Goal: Task Accomplishment & Management: Manage account settings

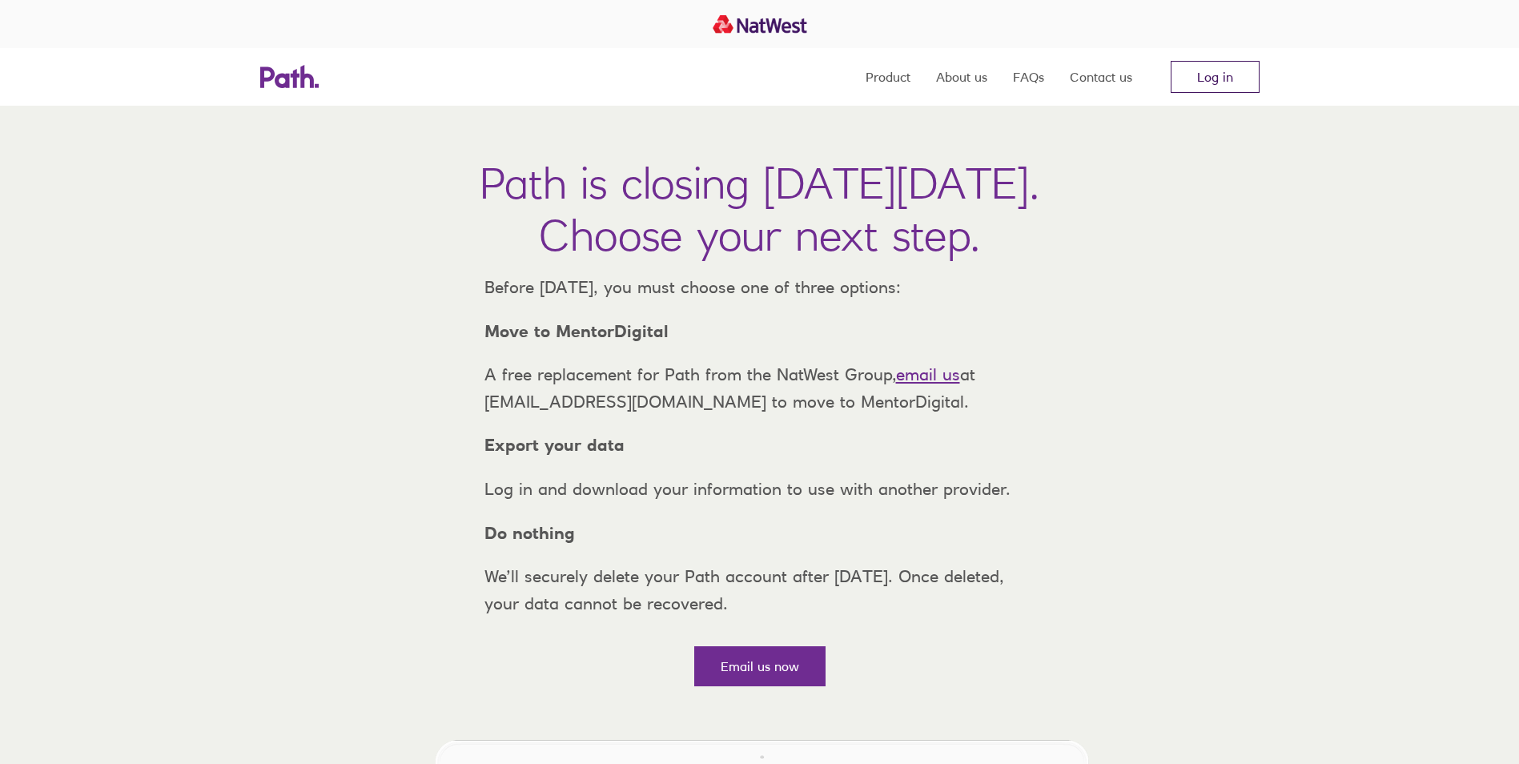
click at [1212, 70] on link "Log in" at bounding box center [1215, 77] width 89 height 32
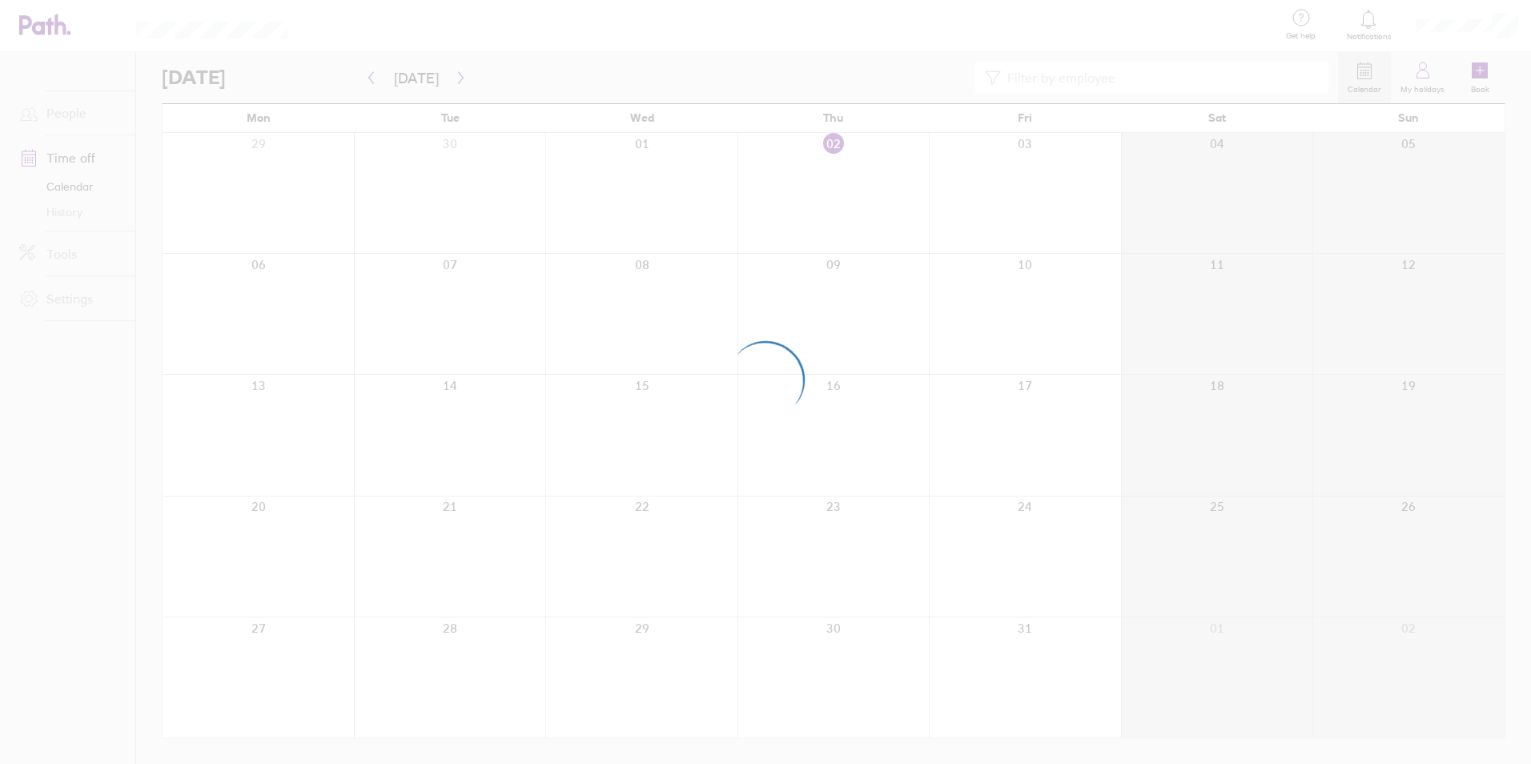
click at [1435, 26] on div at bounding box center [765, 382] width 1531 height 764
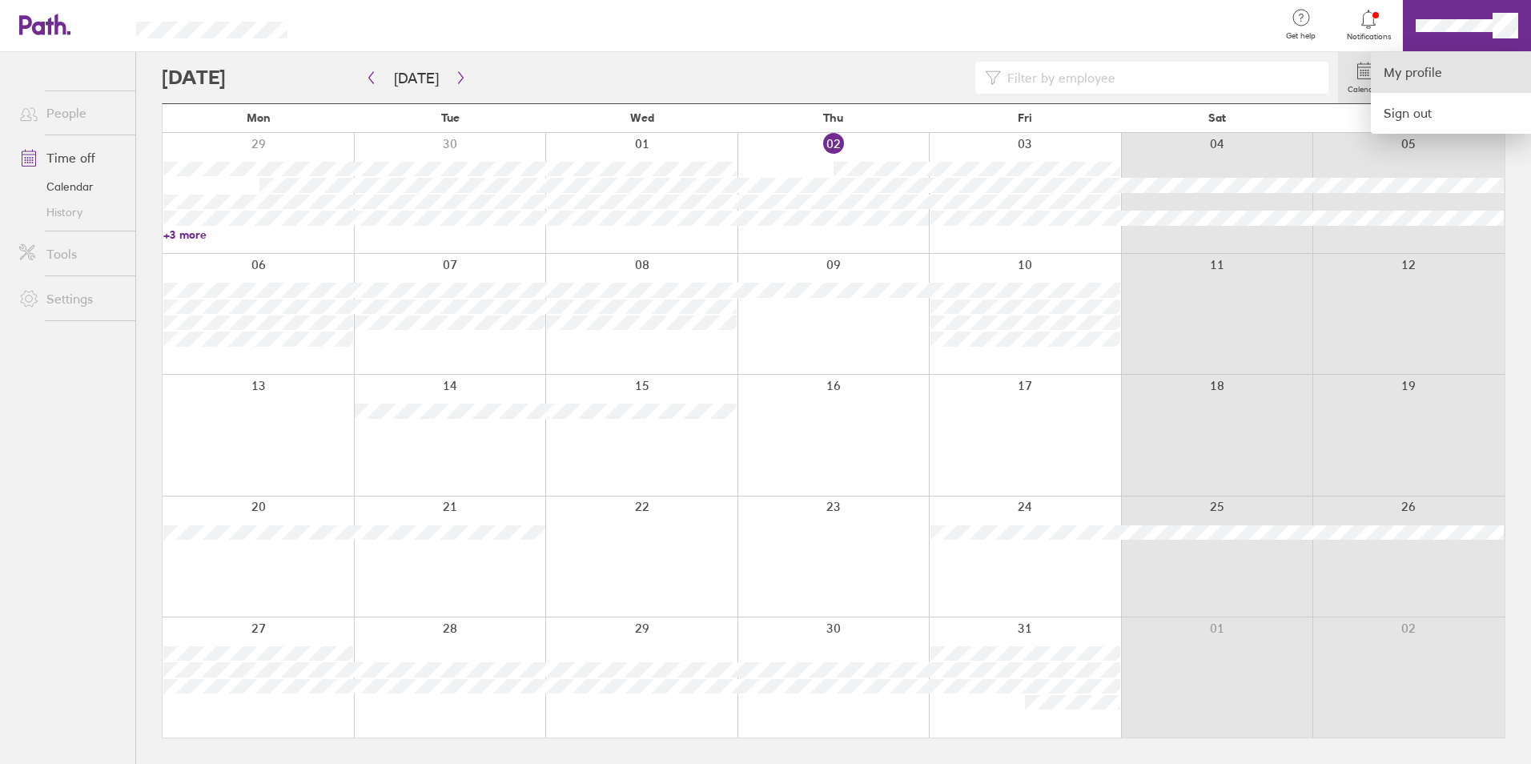
click at [1409, 66] on link "My profile" at bounding box center [1451, 72] width 160 height 41
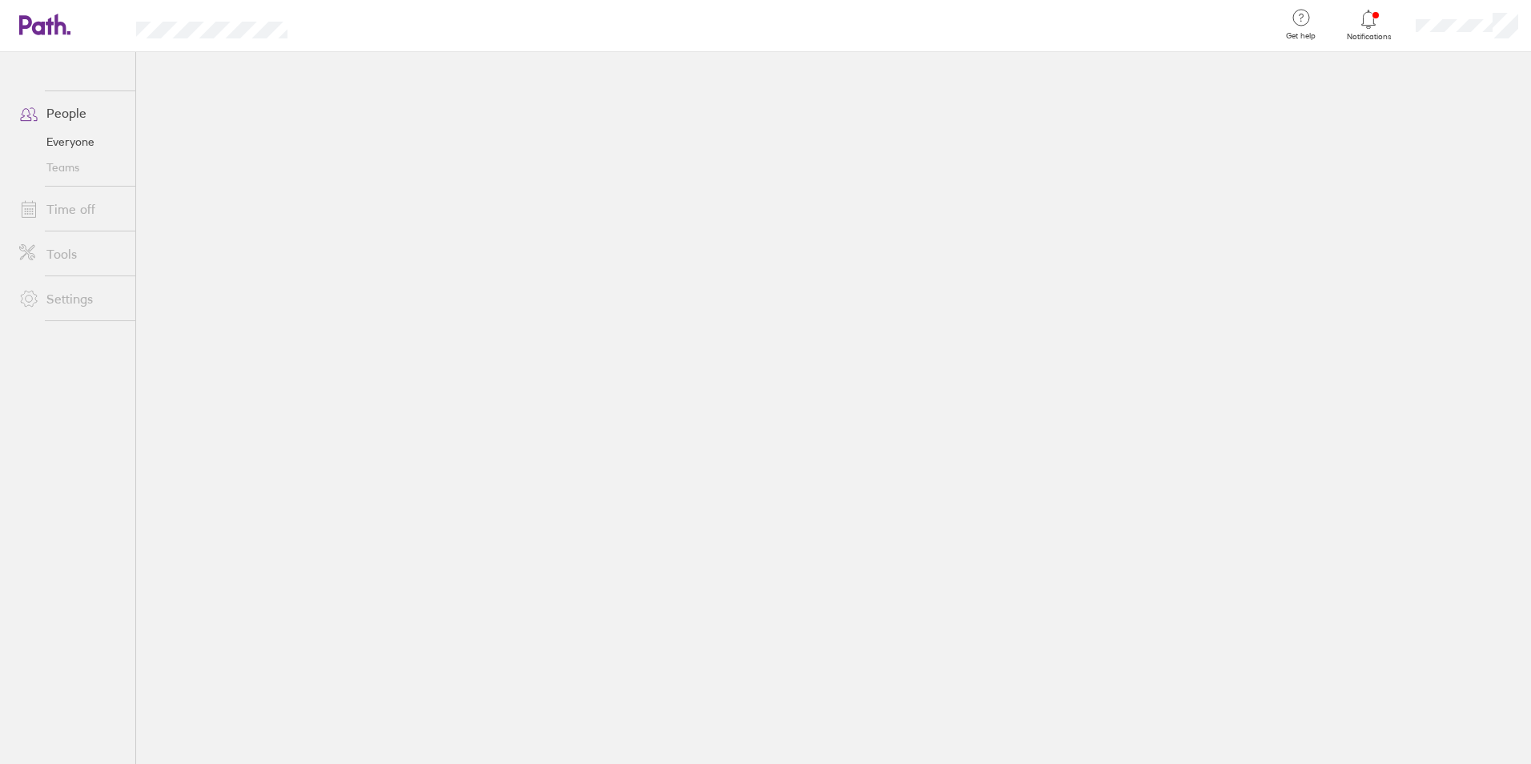
click at [83, 208] on link "Time off" at bounding box center [70, 209] width 129 height 32
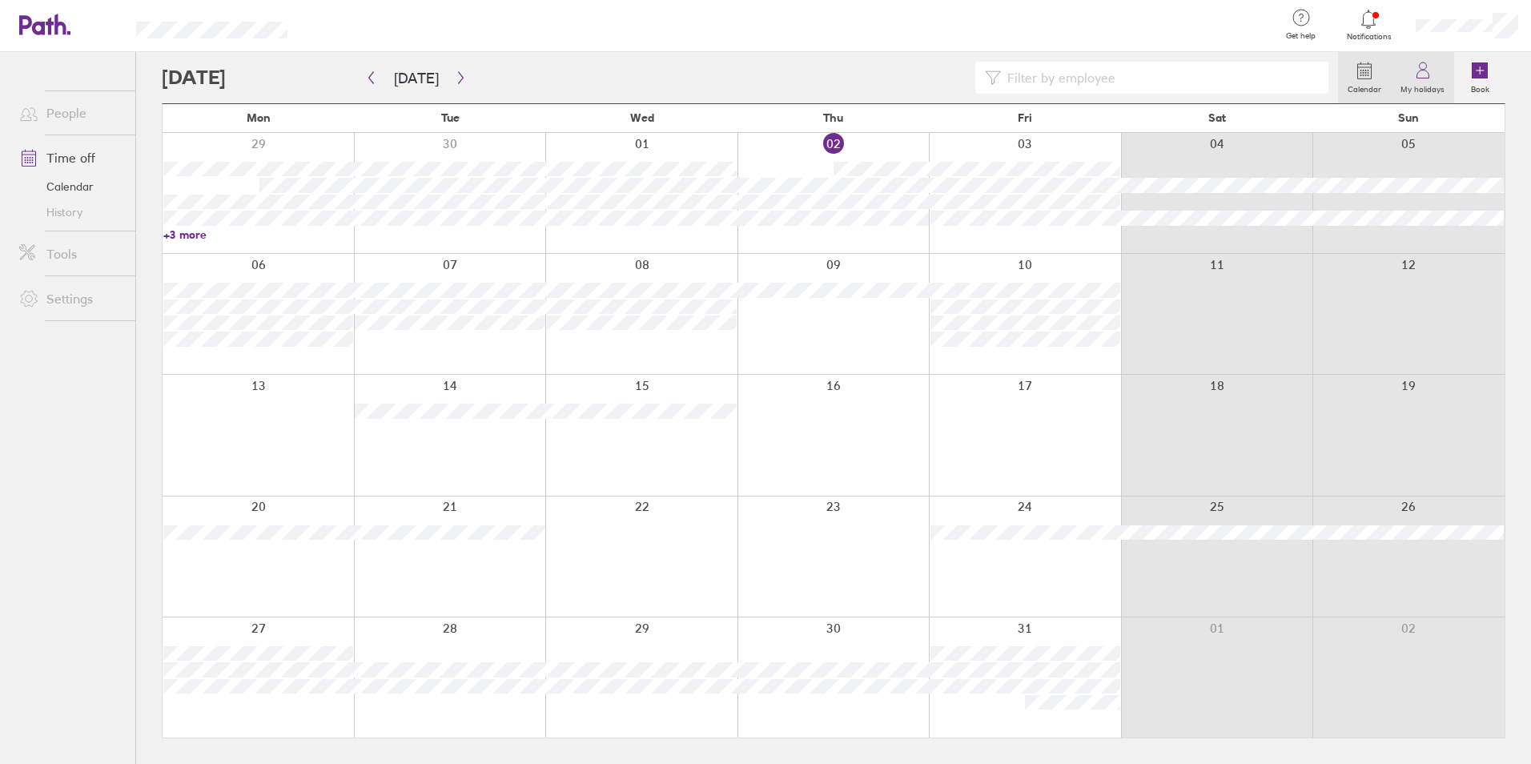
click at [1418, 70] on icon at bounding box center [1423, 70] width 19 height 19
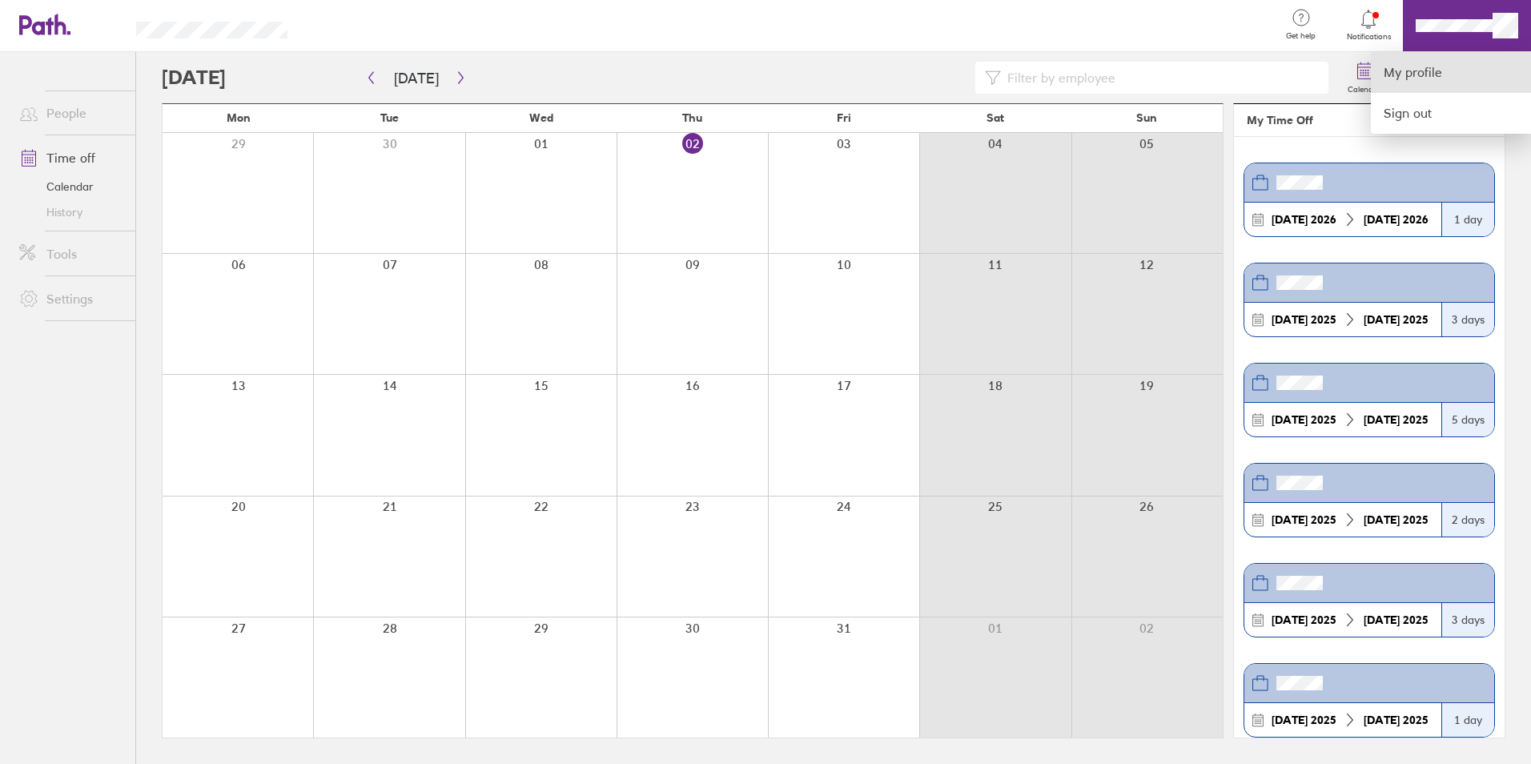
click at [1425, 70] on link "My profile" at bounding box center [1451, 72] width 160 height 41
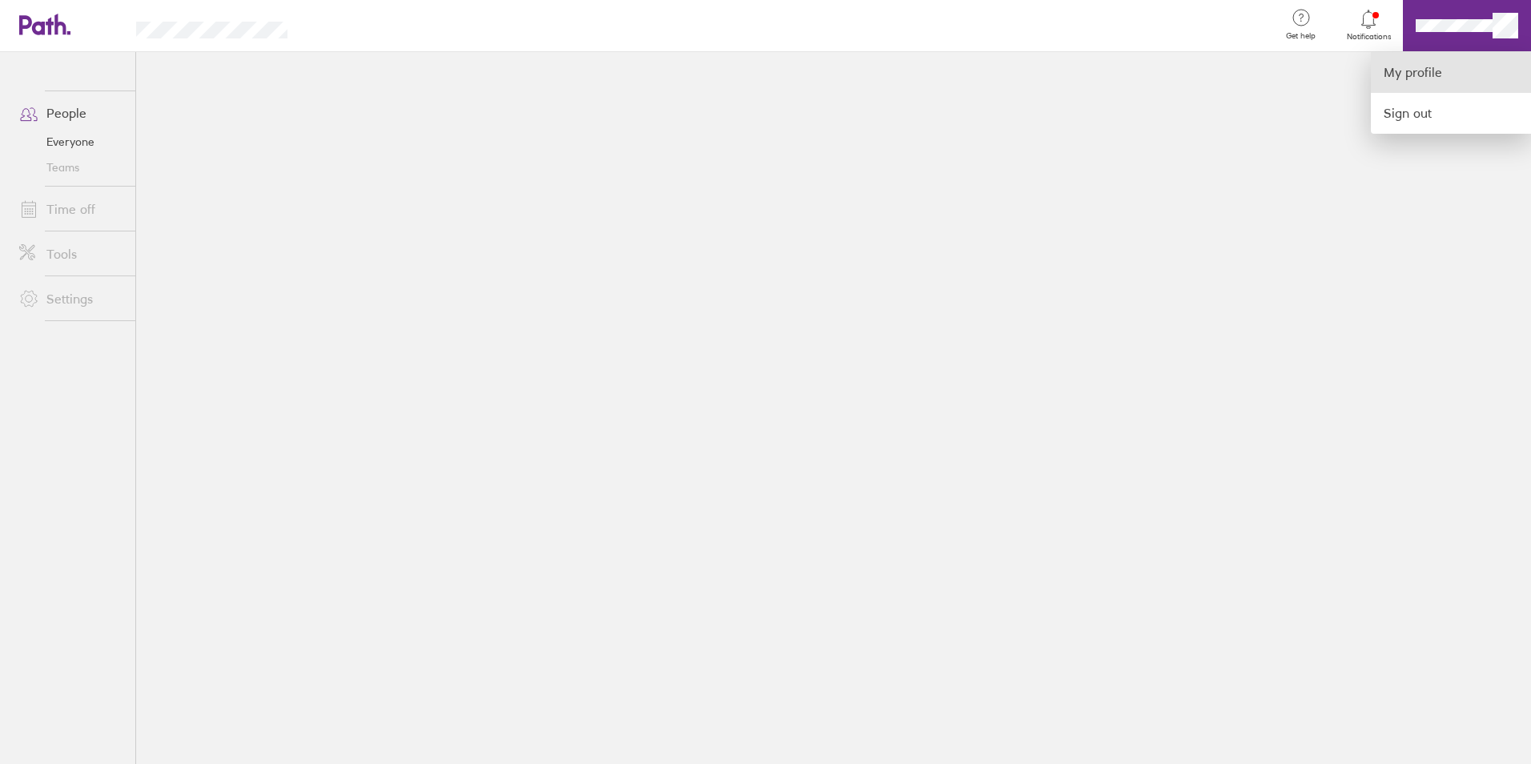
click at [1413, 75] on link "My profile" at bounding box center [1451, 72] width 160 height 41
click at [1480, 18] on div at bounding box center [765, 382] width 1531 height 764
click at [1409, 72] on link "My profile" at bounding box center [1451, 72] width 160 height 41
click at [1395, 72] on link "My profile" at bounding box center [1451, 72] width 160 height 41
click at [82, 204] on div at bounding box center [765, 382] width 1531 height 764
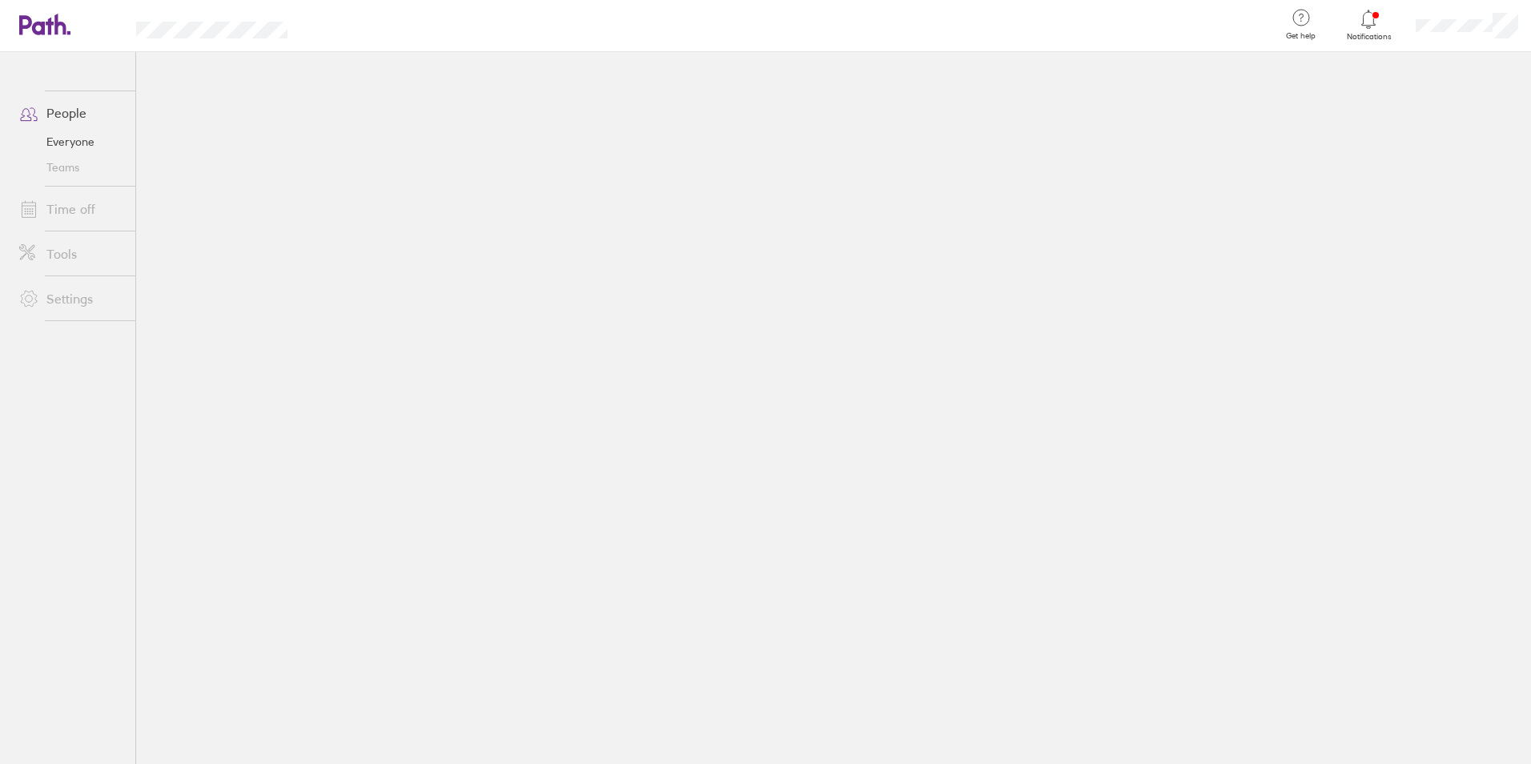
click at [79, 205] on link "Time off" at bounding box center [70, 209] width 129 height 32
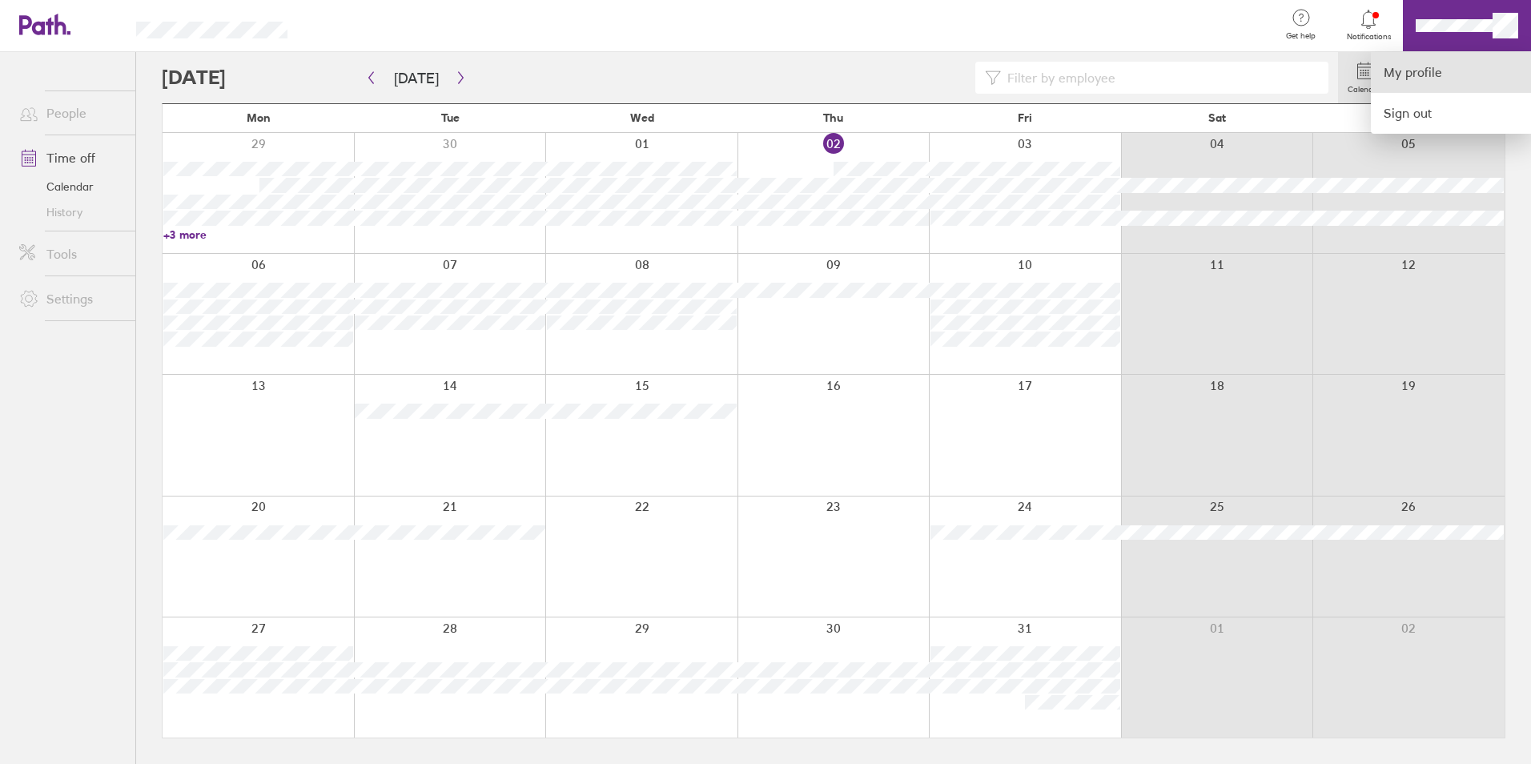
click at [1413, 71] on link "My profile" at bounding box center [1451, 72] width 160 height 41
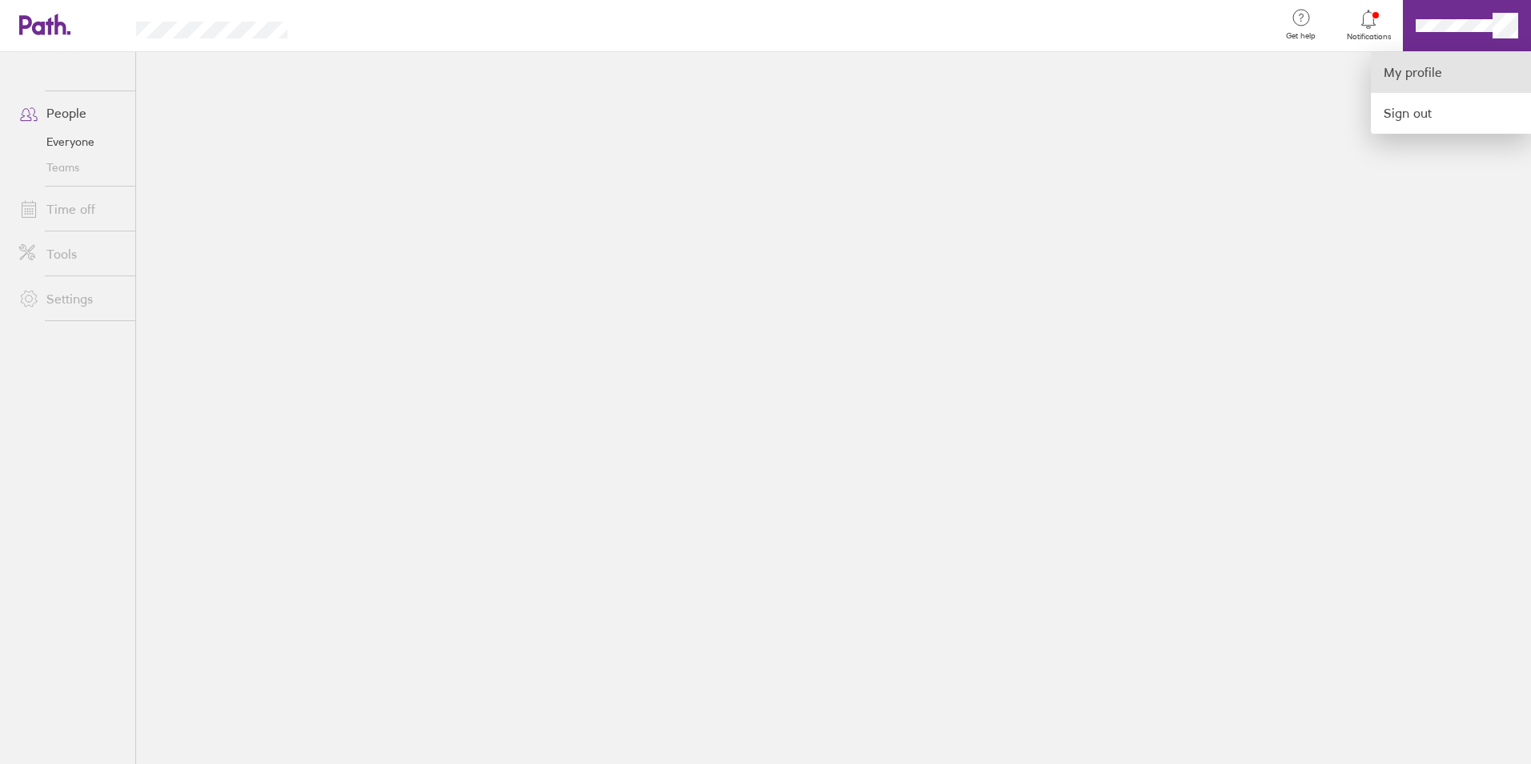
click at [1432, 64] on link "My profile" at bounding box center [1451, 72] width 160 height 41
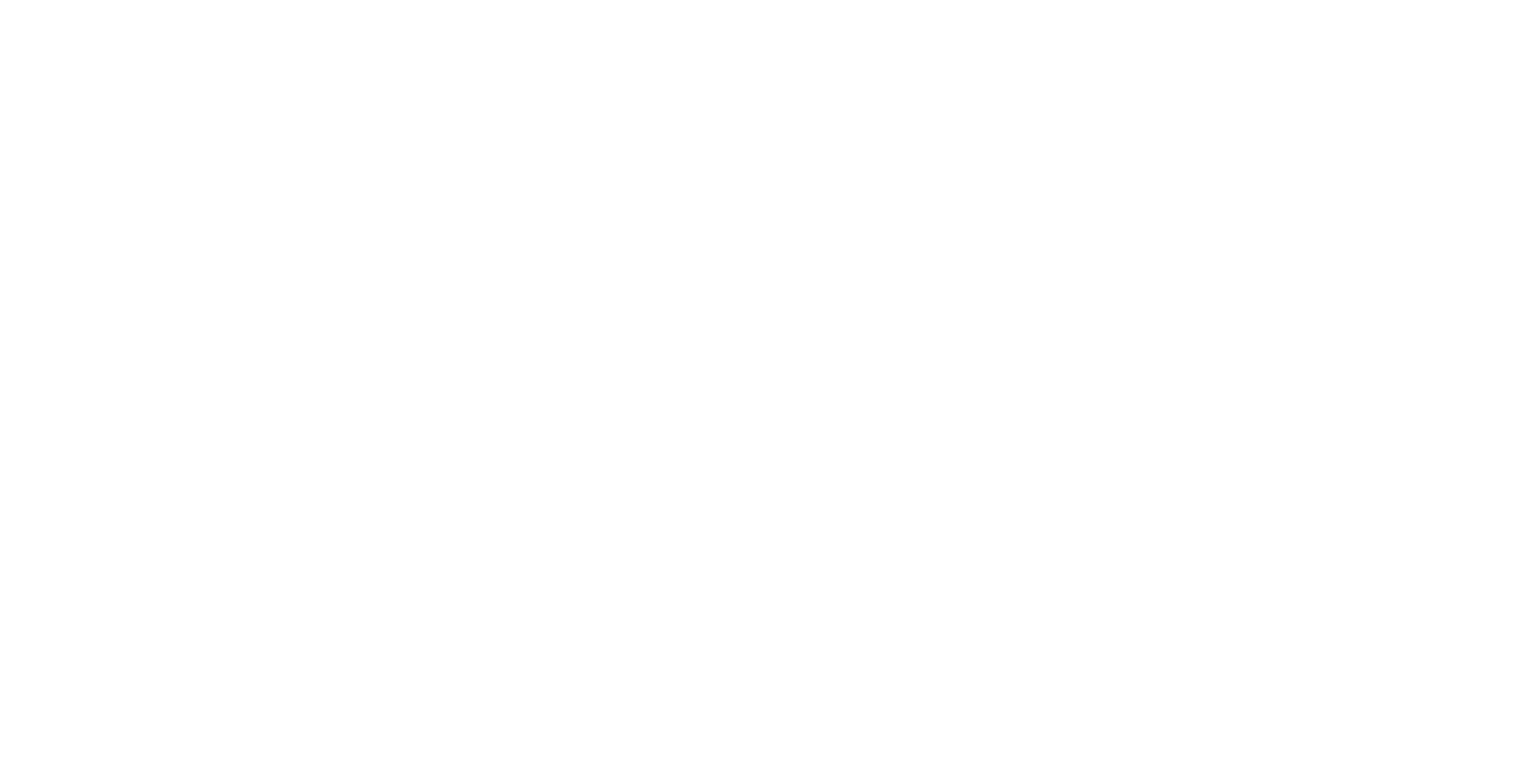
click at [1104, 248] on div at bounding box center [765, 382] width 1531 height 764
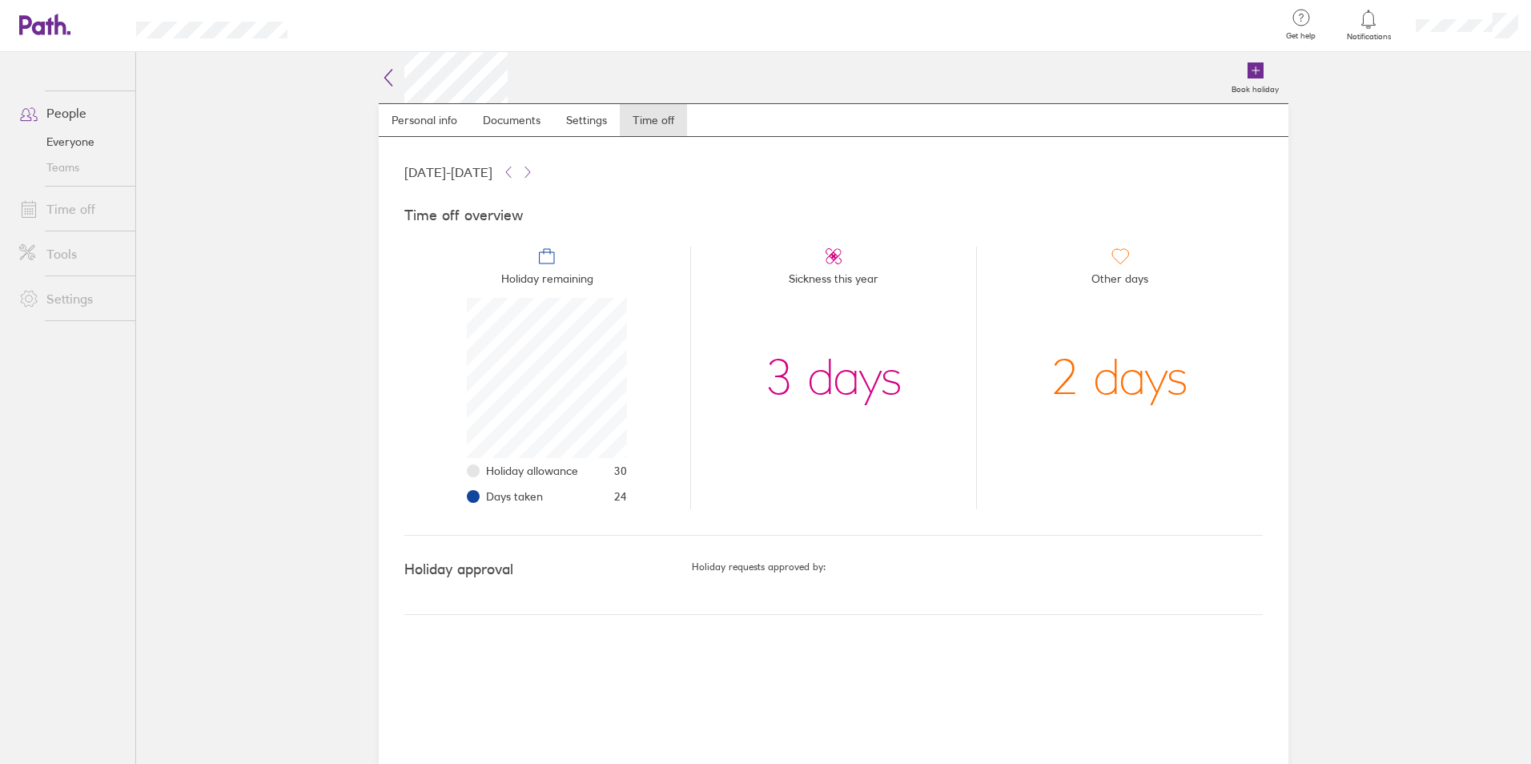
scroll to position [160, 160]
click at [74, 170] on link "Teams" at bounding box center [70, 168] width 129 height 26
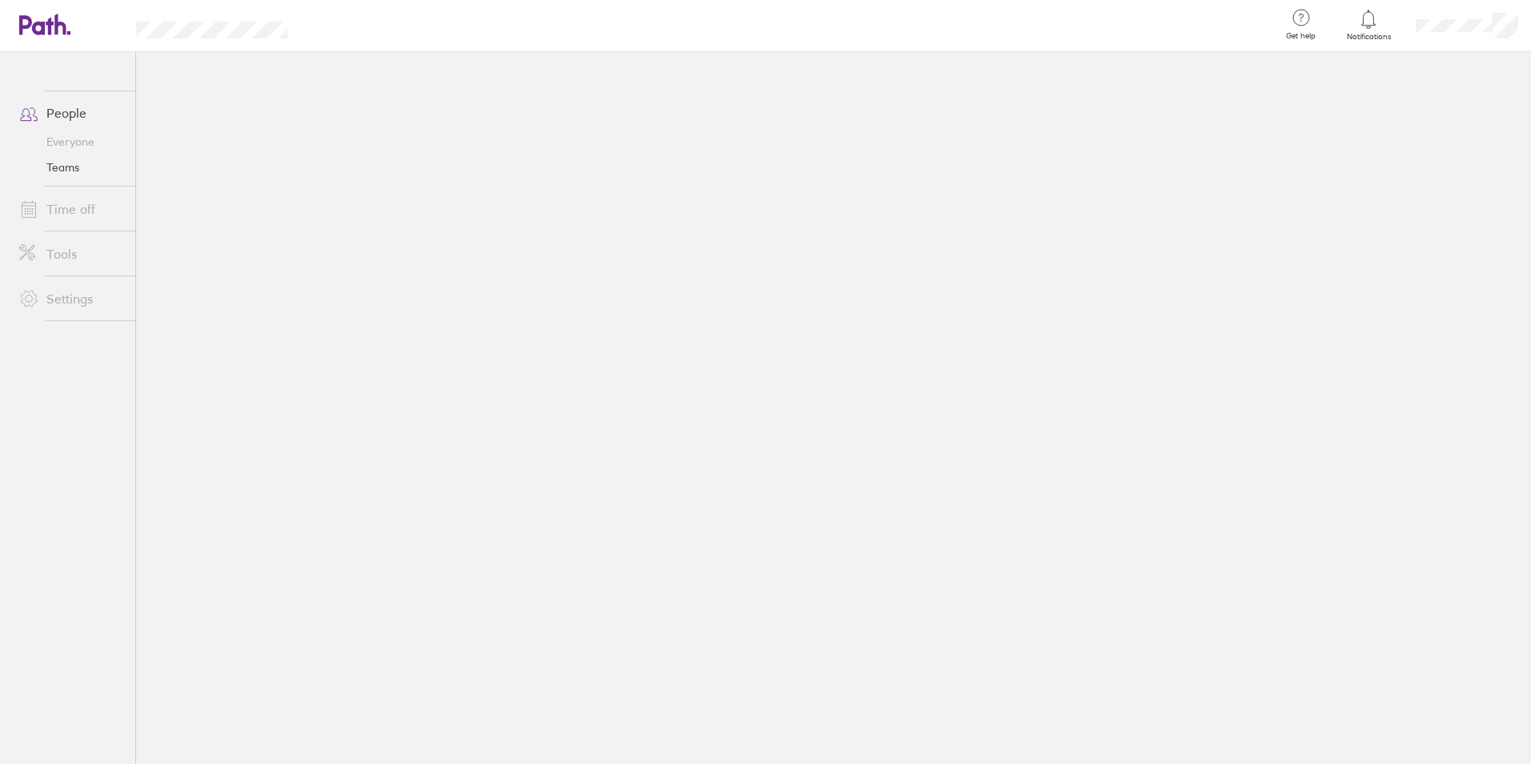
click at [73, 207] on link "Time off" at bounding box center [70, 209] width 129 height 32
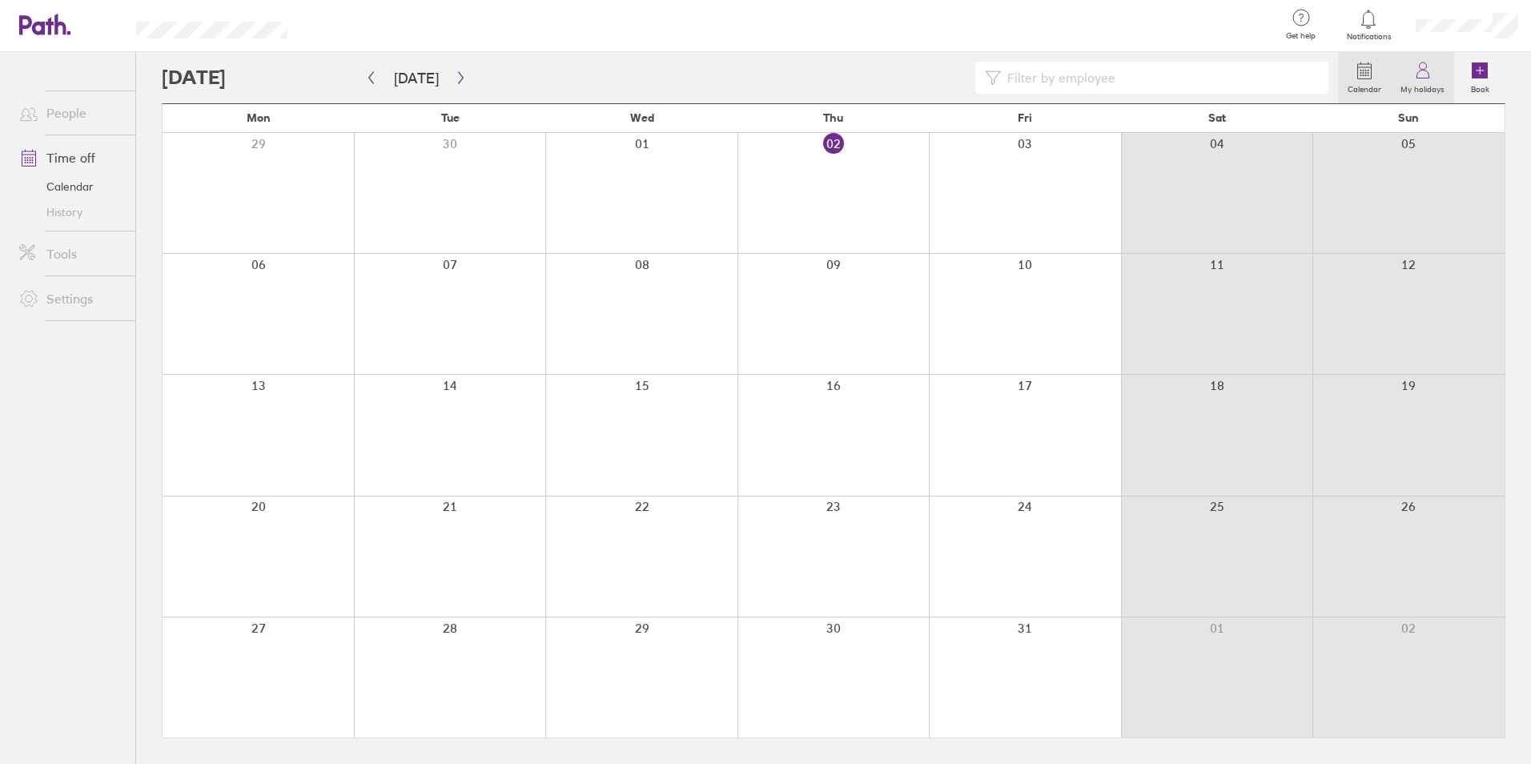
click at [1427, 70] on icon at bounding box center [1423, 70] width 19 height 19
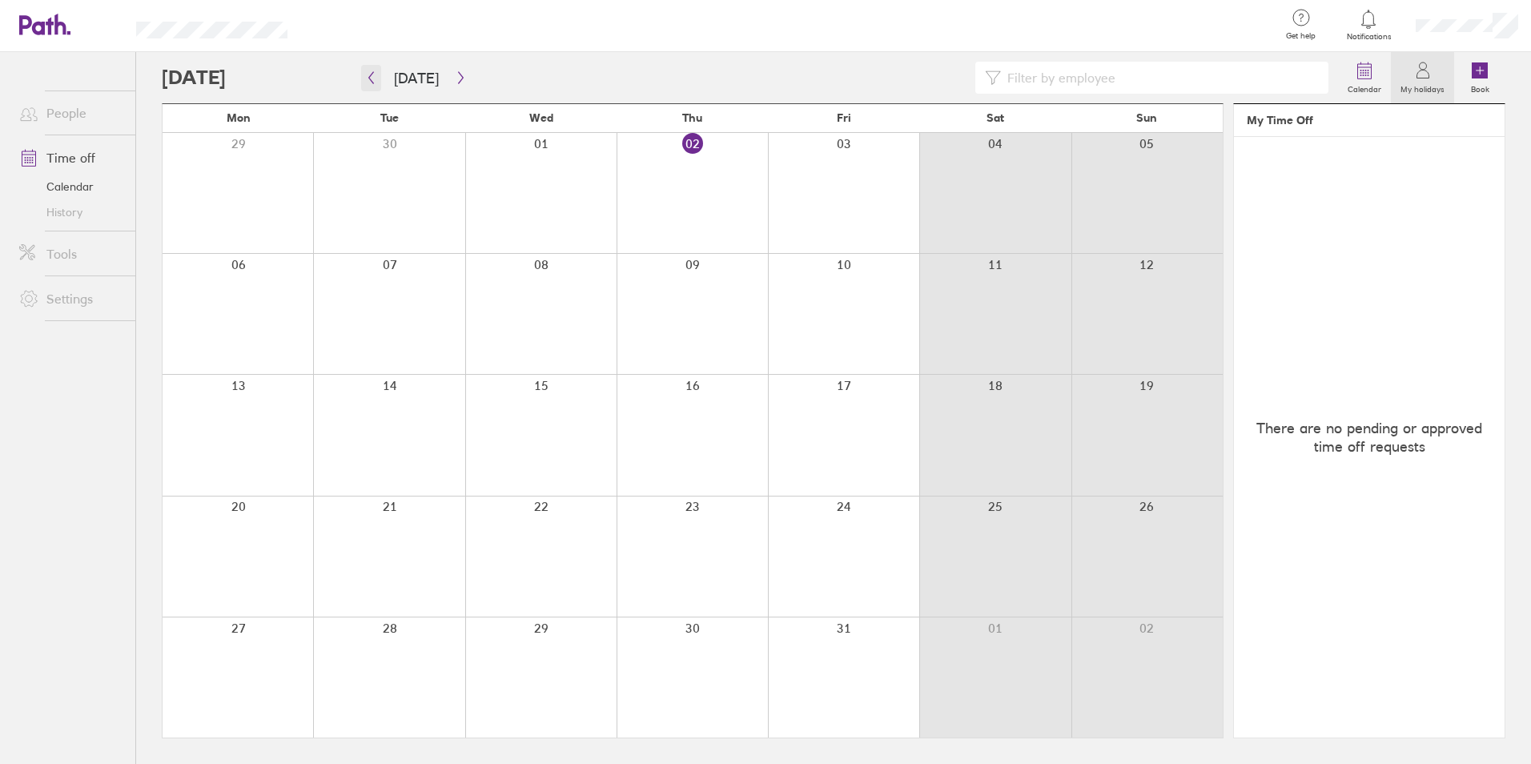
click at [370, 74] on icon "button" at bounding box center [371, 77] width 12 height 13
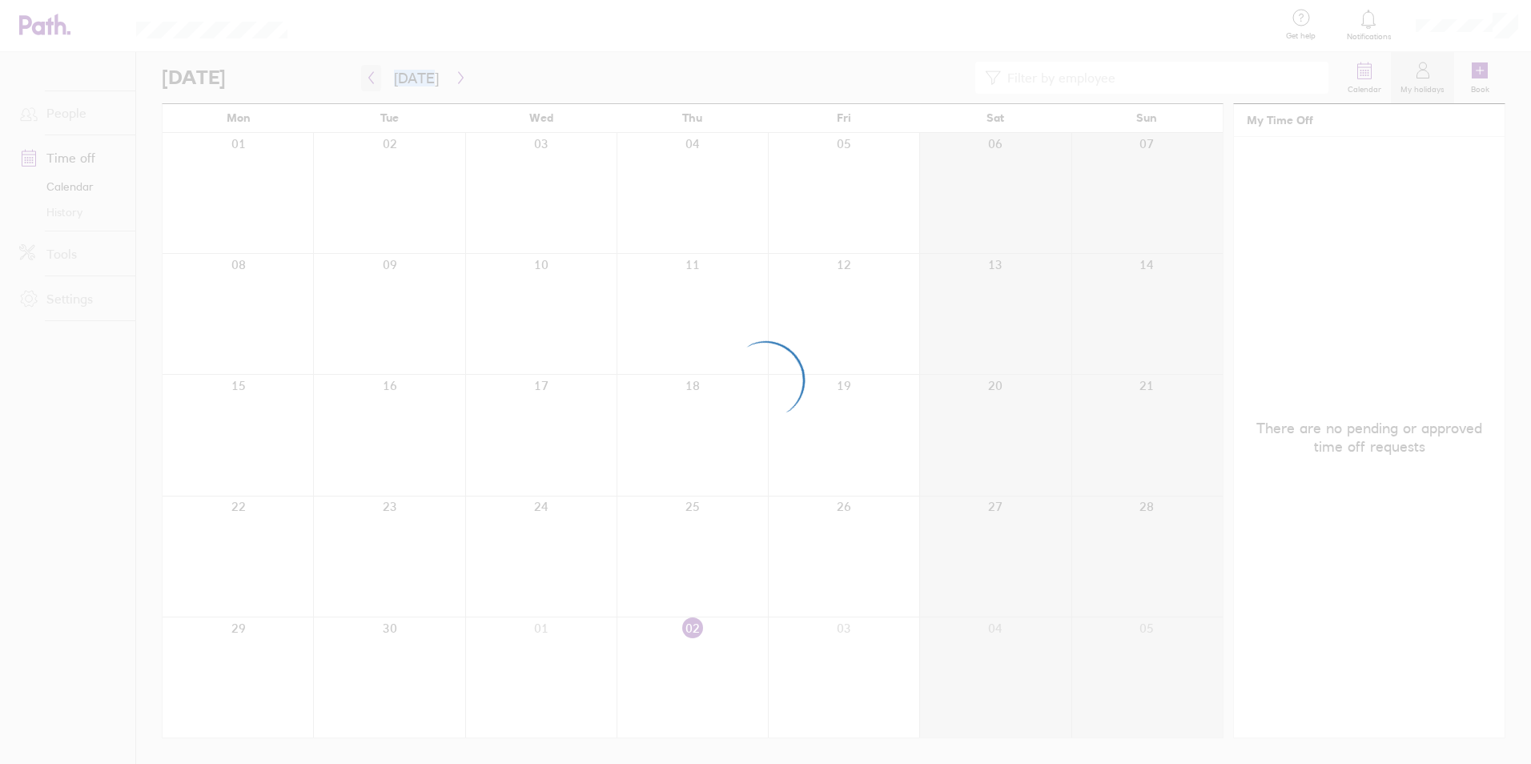
click at [370, 74] on div at bounding box center [765, 382] width 1531 height 764
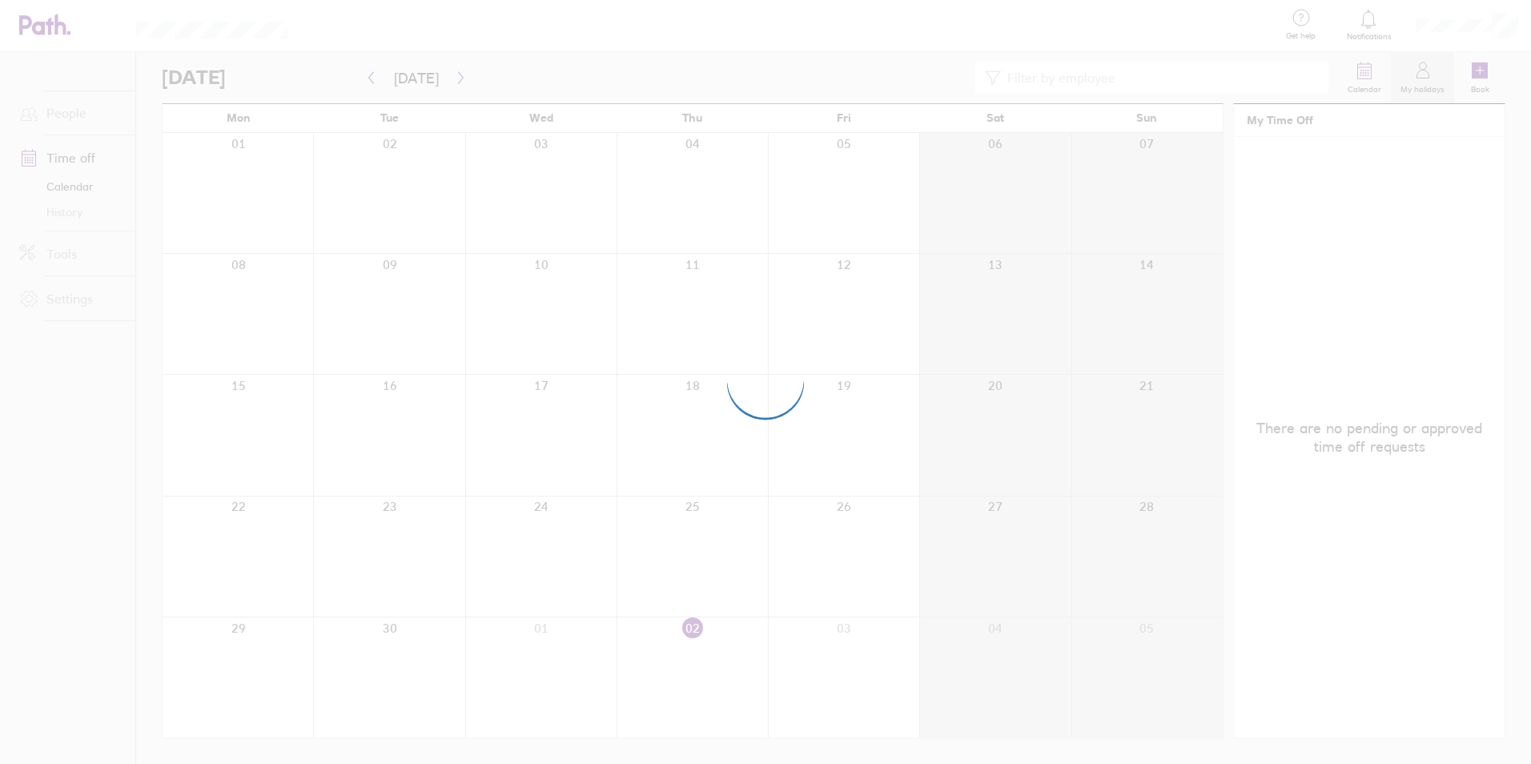
click at [370, 75] on div at bounding box center [765, 382] width 1531 height 764
